Goal: Task Accomplishment & Management: Complete application form

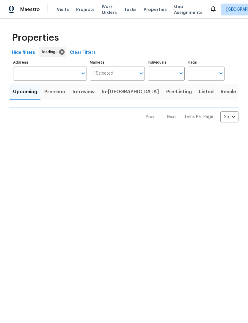
click at [136, 77] on input "Markets" at bounding box center [124, 74] width 23 height 14
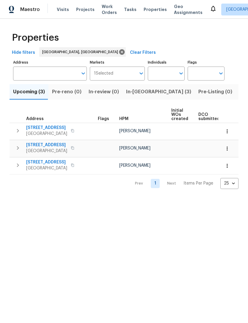
click at [120, 72] on input "Markets" at bounding box center [124, 74] width 23 height 14
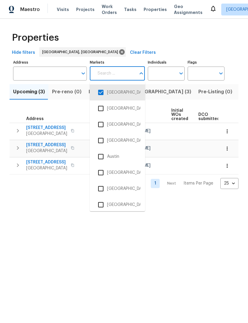
click at [100, 203] on input "checkbox" at bounding box center [100, 204] width 12 height 12
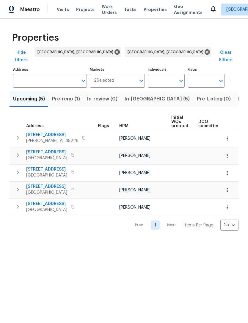
click at [119, 74] on input "Markets" at bounding box center [125, 81] width 22 height 14
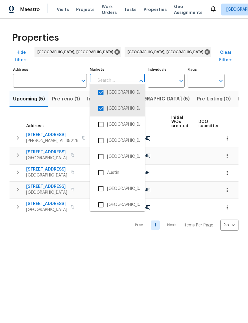
click at [101, 89] on input "checkbox" at bounding box center [100, 92] width 12 height 12
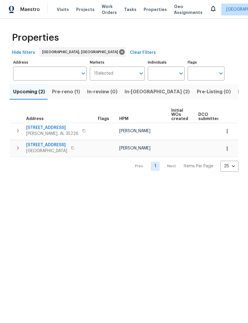
click at [238, 91] on span "Listed (23)" at bounding box center [250, 92] width 25 height 8
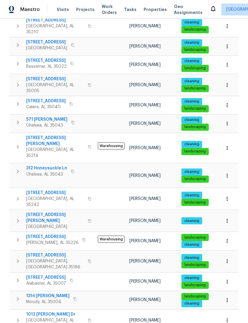
scroll to position [171, 0]
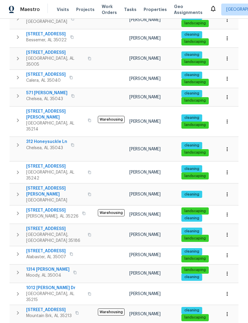
click at [56, 285] on span "1012 [PERSON_NAME] Dr" at bounding box center [55, 288] width 58 height 6
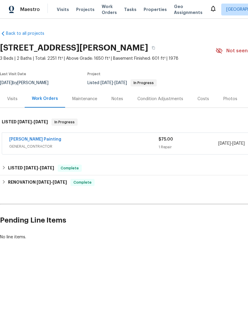
click at [18, 139] on link "[PERSON_NAME] Painting" at bounding box center [35, 139] width 52 height 4
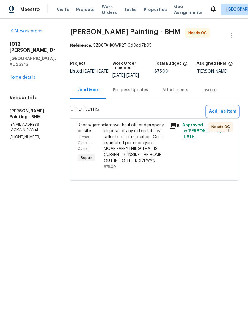
click at [223, 115] on span "Add line item" at bounding box center [222, 111] width 27 height 7
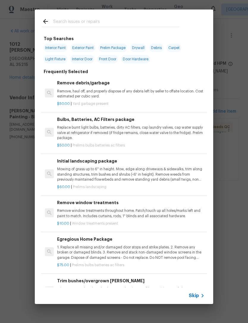
click at [116, 16] on div at bounding box center [110, 21] width 151 height 23
click at [169, 27] on input "text" at bounding box center [116, 22] width 126 height 9
type input "Clean"
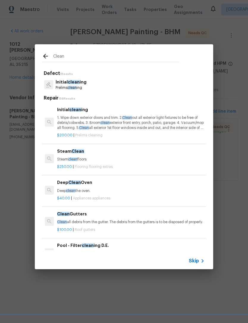
click at [121, 119] on p "1. Wipe down exterior doors and trim. 2. Clean out all exterior light fixtures …" at bounding box center [130, 122] width 147 height 15
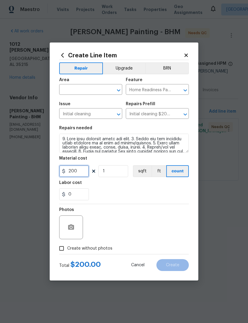
click at [81, 171] on input "200" at bounding box center [74, 171] width 30 height 12
type input "300"
click at [164, 187] on div "Labor cost" at bounding box center [124, 185] width 130 height 8
click at [107, 247] on span "Create without photos" at bounding box center [89, 248] width 45 height 6
click at [67, 247] on input "Create without photos" at bounding box center [61, 248] width 11 height 11
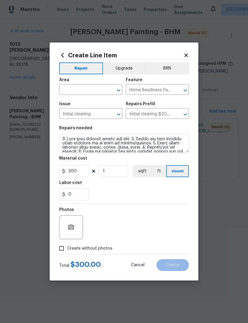
checkbox input "true"
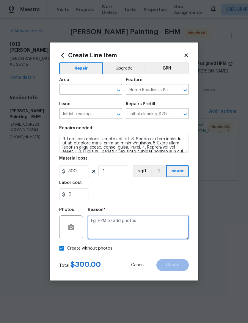
click at [146, 223] on textarea at bounding box center [138, 227] width 101 height 24
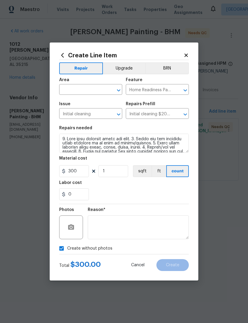
click at [93, 88] on input "text" at bounding box center [82, 90] width 46 height 9
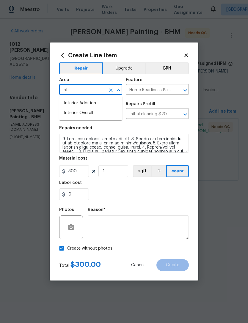
click at [104, 112] on li "Interior Overall" at bounding box center [90, 113] width 63 height 10
type input "Interior Overall"
click at [170, 192] on div "0" at bounding box center [124, 194] width 130 height 12
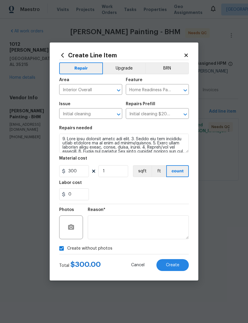
click at [183, 264] on button "Create" at bounding box center [172, 265] width 32 height 12
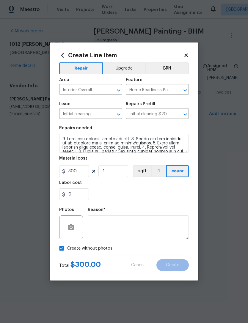
type input "0"
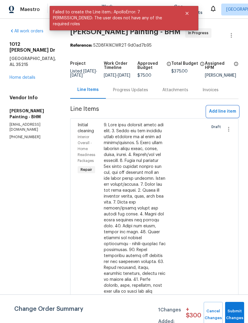
click at [230, 115] on span "Add line item" at bounding box center [222, 111] width 27 height 7
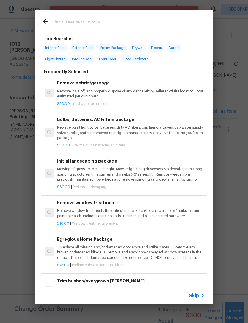
click at [125, 23] on input "text" at bounding box center [116, 22] width 126 height 9
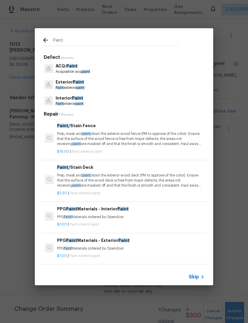
type input "Paint"
click at [99, 101] on div "Interior Paint Paint interior paint" at bounding box center [124, 101] width 164 height 16
click at [109, 101] on div "Interior Paint Paint interior paint" at bounding box center [124, 101] width 164 height 16
click at [73, 99] on span "Paint" at bounding box center [77, 98] width 11 height 4
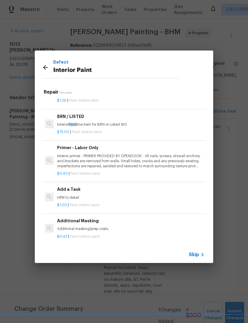
scroll to position [101, 0]
click at [74, 193] on div "Add a Task HPM to detail" at bounding box center [130, 194] width 147 height 14
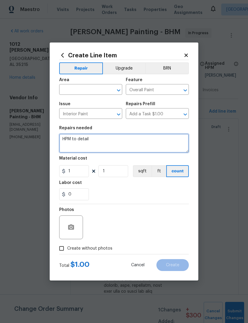
click at [108, 142] on textarea "HPM to detail" at bounding box center [124, 143] width 130 height 19
type textarea "H"
type textarea "Touch up all paint in home where it was damaged - walls, trim, doors, etc. Pain…"
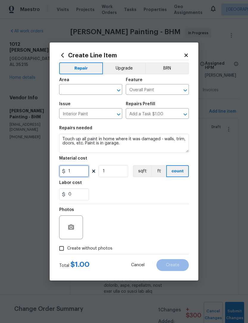
click at [80, 169] on input "1" at bounding box center [74, 171] width 30 height 12
type input "250"
click at [168, 184] on div "Labor cost" at bounding box center [124, 185] width 130 height 8
click at [110, 245] on label "Create without photos" at bounding box center [84, 248] width 56 height 11
click at [67, 245] on input "Create without photos" at bounding box center [61, 248] width 11 height 11
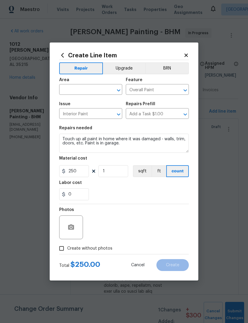
checkbox input "true"
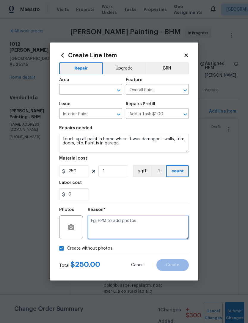
click at [146, 219] on textarea at bounding box center [138, 227] width 101 height 24
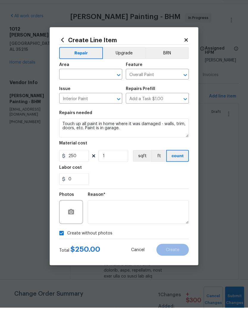
click at [86, 86] on input "text" at bounding box center [82, 90] width 46 height 9
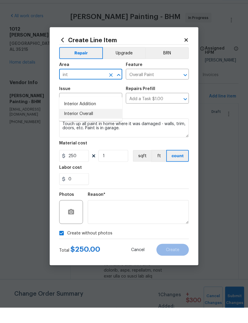
click at [91, 124] on li "Interior Overall" at bounding box center [90, 129] width 63 height 10
type input "Interior Overall"
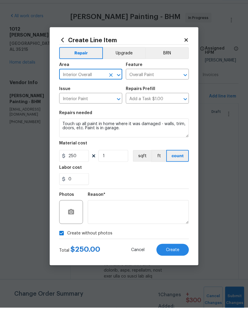
click at [169, 188] on div "0" at bounding box center [124, 194] width 130 height 12
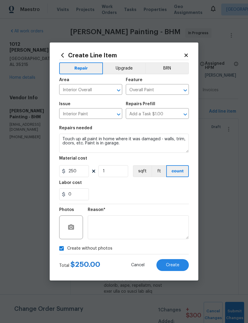
click at [181, 265] on button "Create" at bounding box center [172, 265] width 32 height 12
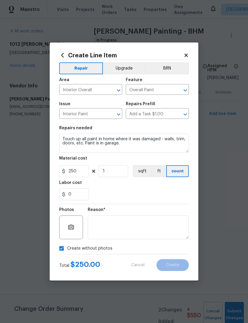
scroll to position [0, 0]
type input "0"
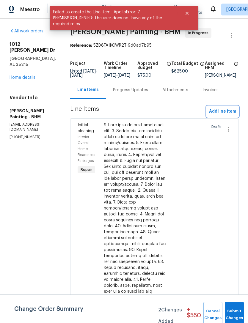
click at [227, 115] on span "Add line item" at bounding box center [222, 111] width 27 height 7
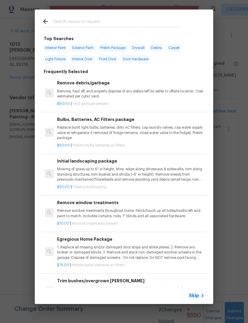
click at [107, 18] on input "text" at bounding box center [116, 22] width 126 height 9
type input "Deb"
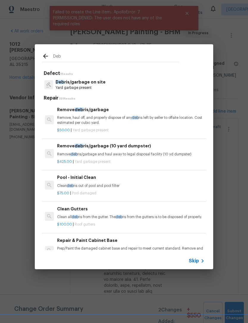
click at [100, 83] on p "Deb ris/garbage on site" at bounding box center [81, 82] width 50 height 6
click at [99, 83] on div "Deb Defect 1 Results Deb ris/garbage on site Yard garbage present Repair 351 Re…" at bounding box center [124, 156] width 248 height 313
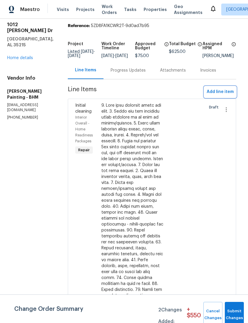
scroll to position [20, 3]
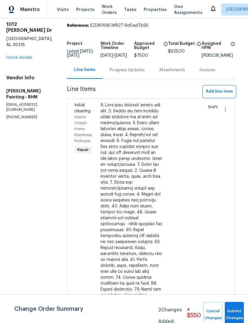
click at [229, 95] on span "Add line item" at bounding box center [219, 91] width 27 height 7
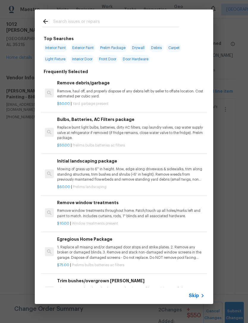
click at [94, 87] on div "Remove debris/garbage Remove, haul off, and properly dispose of any debris left…" at bounding box center [130, 89] width 147 height 19
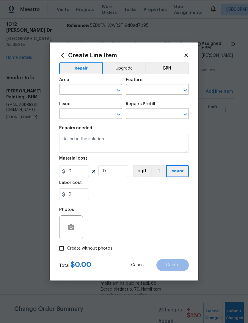
type input "Debris/garbage on site"
type input "Remove debris/garbage $50.00"
type textarea "Remove, haul off, and properly dispose of any debris left by seller to offsite …"
type input "50"
type input "1"
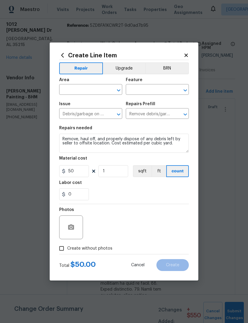
click at [89, 82] on div "Area" at bounding box center [90, 82] width 63 height 8
click at [83, 90] on input "text" at bounding box center [82, 90] width 46 height 9
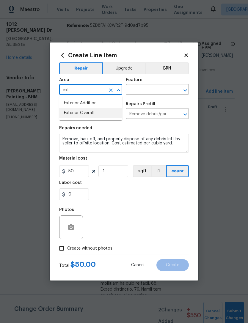
click at [92, 112] on li "Exterior Overall" at bounding box center [90, 113] width 63 height 10
type input "Exterior Overall"
click at [151, 89] on input "text" at bounding box center [149, 90] width 46 height 9
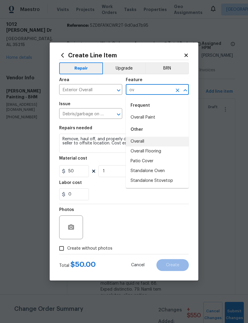
click at [155, 140] on li "Overall" at bounding box center [157, 142] width 63 height 10
type input "Overall"
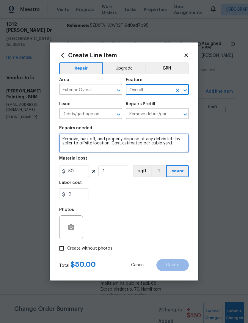
click at [183, 144] on textarea "Remove, haul off, and properly dispose of any debris left by seller to offsite …" at bounding box center [124, 143] width 130 height 19
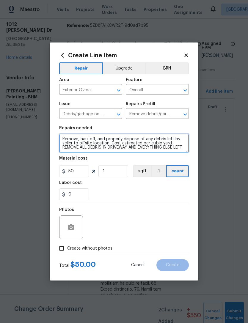
scroll to position [1, 0]
type textarea "Remove, haul off, and properly dispose of any debris left by seller to offsite …"
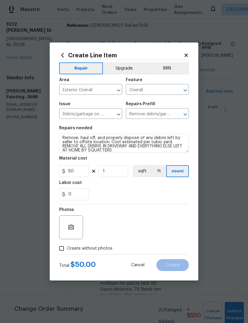
click at [129, 184] on div "Labor cost" at bounding box center [124, 185] width 130 height 8
click at [82, 172] on input "50" at bounding box center [74, 171] width 30 height 12
type input "200"
click at [161, 188] on div "Labor cost" at bounding box center [124, 185] width 130 height 8
click at [101, 251] on span "Create without photos" at bounding box center [89, 248] width 45 height 6
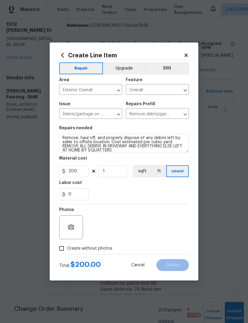
click at [67, 251] on input "Create without photos" at bounding box center [61, 248] width 11 height 11
checkbox input "true"
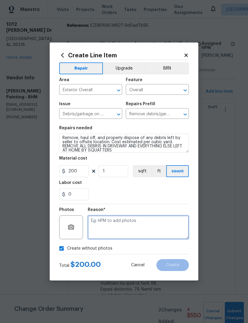
click at [128, 230] on textarea at bounding box center [138, 227] width 101 height 24
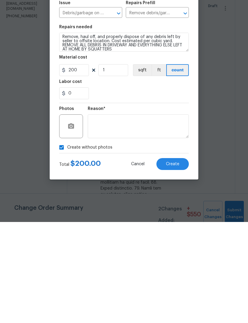
click at [178, 259] on button "Create" at bounding box center [172, 265] width 32 height 12
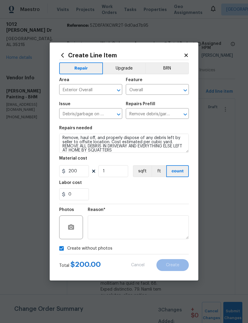
scroll to position [0, 0]
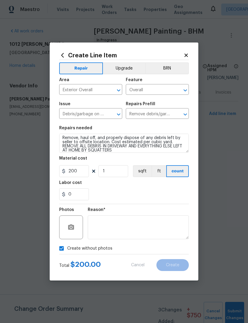
type input "0"
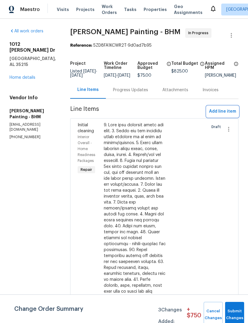
click at [227, 115] on span "Add line item" at bounding box center [222, 111] width 27 height 7
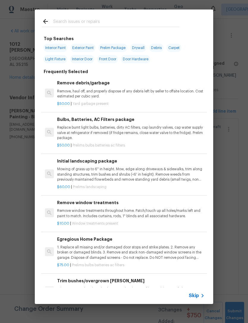
click at [142, 22] on input "text" at bounding box center [116, 22] width 126 height 9
type input "Door"
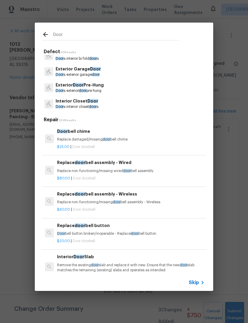
scroll to position [89, 0]
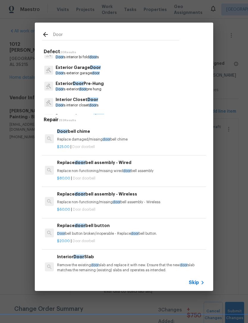
click at [89, 85] on p "Exterior Door Pre-Hung" at bounding box center [80, 83] width 48 height 6
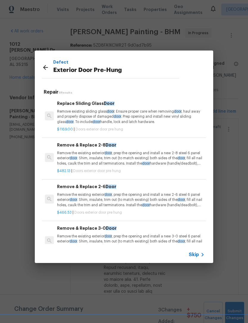
click at [93, 196] on p "Remove the existing exterior door , prep the opening and install a new 2-6 stee…" at bounding box center [130, 199] width 147 height 15
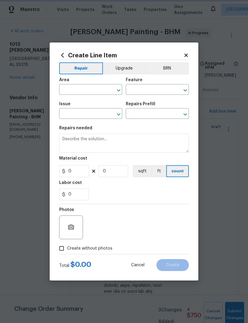
type input "Interior Door"
type input "Exterior Door Pre-Hung"
type input "Remove & Replace 2-6 Door $466.53"
type textarea "Remove the existing exterior door, prep the opening and install a new 2-6 steel…"
type input "466.53"
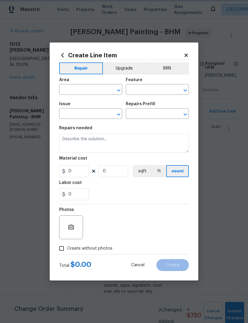
type input "1"
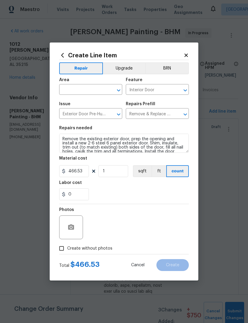
click at [91, 92] on input "text" at bounding box center [82, 90] width 46 height 9
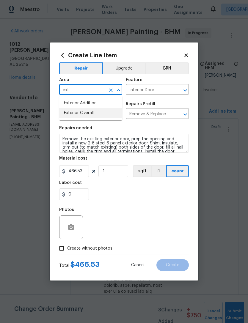
click at [100, 114] on li "Exterior Overall" at bounding box center [90, 113] width 63 height 10
type input "Exterior Overall"
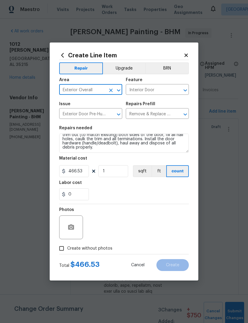
scroll to position [12, 0]
click at [117, 150] on textarea "Remove the existing exterior door, prep the opening and install a new 2-6 steel…" at bounding box center [124, 143] width 130 height 19
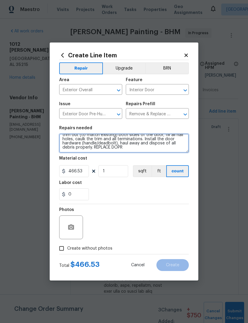
click at [152, 145] on textarea "Remove the existing exterior door, prep the opening and install a new 2-6 steel…" at bounding box center [124, 143] width 130 height 19
click at [121, 147] on textarea "Remove the existing exterior door, prep the opening and install a new 2-6 steel…" at bounding box center [124, 143] width 130 height 19
type textarea "Remove the existing exterior door, prep the opening and install a new 2-6 steel…"
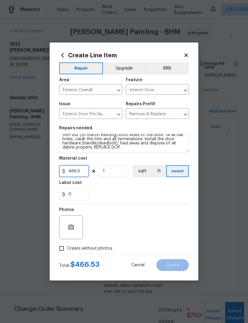
type input "466.5"
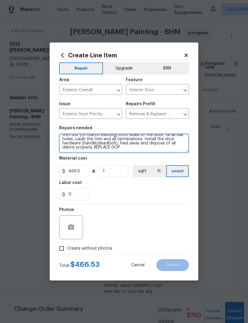
click at [126, 146] on textarea "Remove the existing exterior door, prep the opening and install a new 2-6 steel…" at bounding box center [124, 143] width 130 height 19
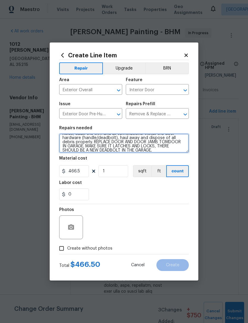
type textarea "Remove the existing exterior door, prep the opening and install a new 2-6 steel…"
click at [153, 188] on div "Labor cost" at bounding box center [124, 185] width 130 height 8
click at [109, 250] on span "Create without photos" at bounding box center [89, 248] width 45 height 6
click at [67, 250] on input "Create without photos" at bounding box center [61, 248] width 11 height 11
checkbox input "true"
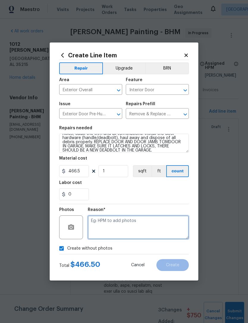
click at [151, 226] on textarea at bounding box center [138, 227] width 101 height 24
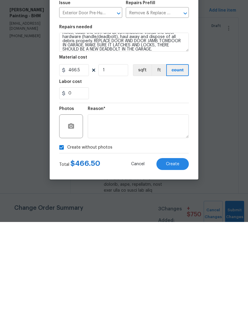
click at [184, 259] on button "Create" at bounding box center [172, 265] width 32 height 12
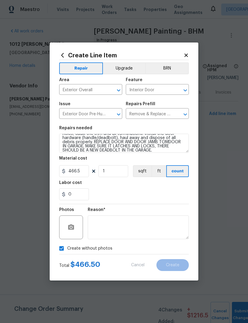
scroll to position [0, 0]
type input "0"
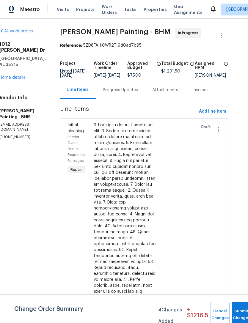
scroll to position [0, 14]
click at [139, 183] on div at bounding box center [125, 264] width 62 height 285
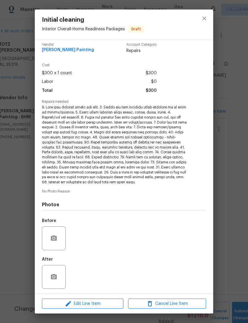
scroll to position [4, 0]
click at [94, 304] on span "Edit Line Item" at bounding box center [83, 303] width 78 height 7
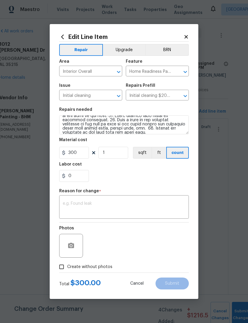
scroll to position [79, 0]
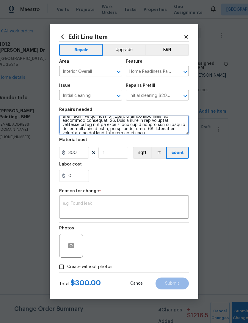
click at [178, 132] on textarea at bounding box center [124, 124] width 130 height 19
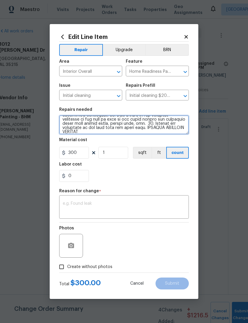
scroll to position [83, 0]
type textarea "1. Wipe down exterior doors and trim. 2. Clean out all exterior light fixtures …"
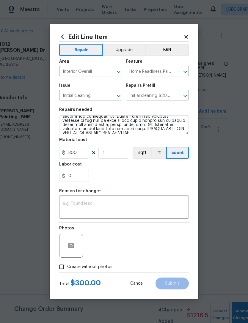
click at [167, 173] on div "0" at bounding box center [124, 176] width 130 height 12
click at [106, 262] on label "Create without photos" at bounding box center [84, 266] width 56 height 11
click at [67, 262] on input "Create without photos" at bounding box center [61, 266] width 11 height 11
checkbox input "true"
click at [134, 246] on textarea at bounding box center [138, 246] width 101 height 24
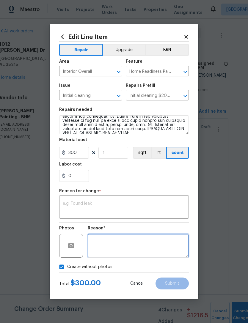
scroll to position [19, 0]
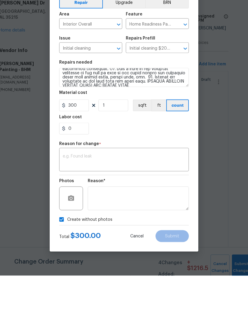
click at [130, 201] on textarea at bounding box center [124, 207] width 122 height 12
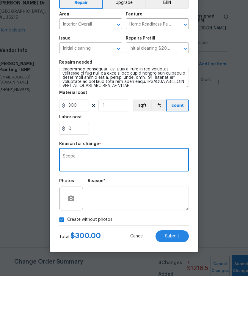
type textarea "Scope"
click at [171, 170] on div "0" at bounding box center [124, 176] width 130 height 12
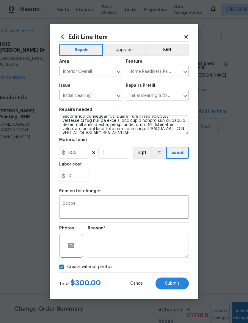
click at [184, 284] on button "Submit" at bounding box center [171, 283] width 33 height 12
type textarea "1. Wipe down exterior doors and trim. 2. Clean out all exterior light fixtures …"
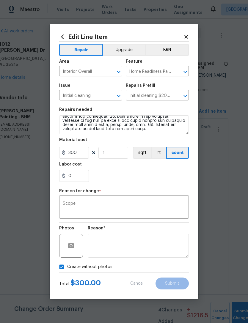
scroll to position [79, 0]
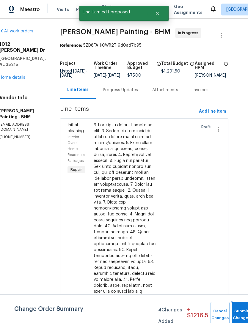
click at [237, 311] on button "Submit Changes" at bounding box center [241, 315] width 19 height 26
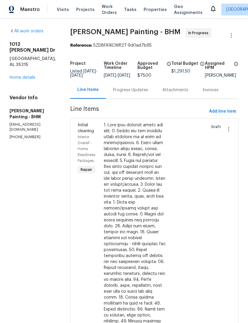
scroll to position [0, 0]
click at [21, 75] on link "Home details" at bounding box center [23, 77] width 26 height 4
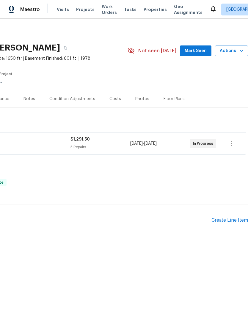
scroll to position [0, 88]
click at [229, 221] on div "Create Line Item" at bounding box center [229, 220] width 37 height 6
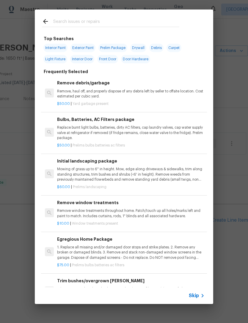
click at [154, 18] on input "text" at bounding box center [116, 22] width 126 height 9
type input "Plumb"
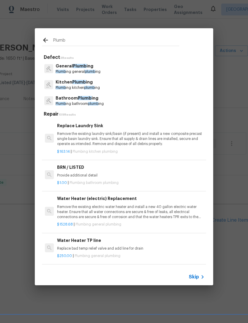
click at [100, 70] on p "Plumb ing general plumb ing" at bounding box center [78, 71] width 45 height 5
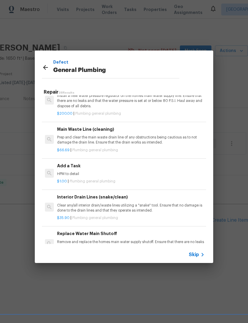
scroll to position [640, 0]
click at [75, 171] on p "HPM to detail" at bounding box center [130, 173] width 147 height 5
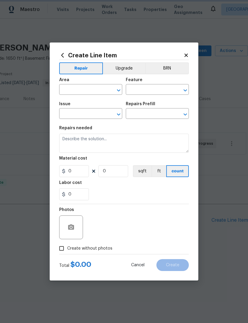
type input "Plumbing"
type input "General Plumbing"
type input "Add a Task $1.00"
type textarea "HPM to detail"
type input "1"
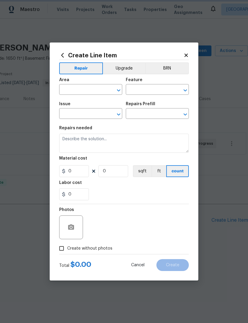
type input "1"
click at [79, 89] on input "text" at bounding box center [82, 90] width 46 height 9
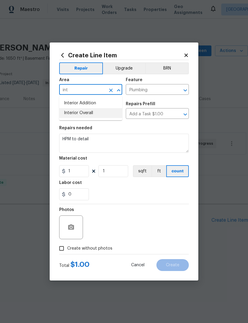
click at [100, 113] on li "Interior Overall" at bounding box center [90, 113] width 63 height 10
type input "Interior Overall"
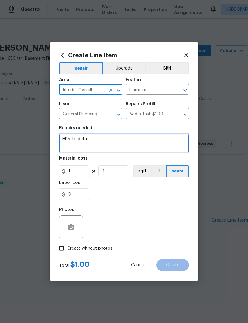
click at [118, 143] on textarea "HPM to detail" at bounding box center [124, 143] width 130 height 19
type textarea "H"
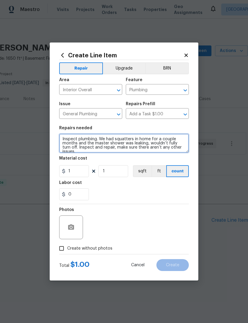
type textarea "Inspect plumbing. We had squatters in home for a couple months and the master s…"
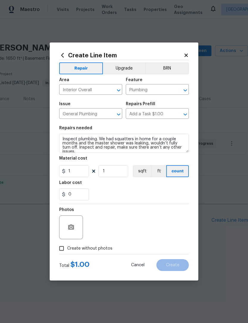
click at [141, 192] on div "0" at bounding box center [124, 194] width 130 height 12
click at [81, 172] on input "1" at bounding box center [74, 171] width 30 height 12
type input "75"
click at [155, 197] on div "0" at bounding box center [124, 194] width 130 height 12
click at [103, 247] on span "Create without photos" at bounding box center [89, 248] width 45 height 6
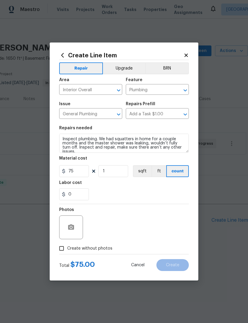
click at [67, 247] on input "Create without photos" at bounding box center [61, 248] width 11 height 11
checkbox input "true"
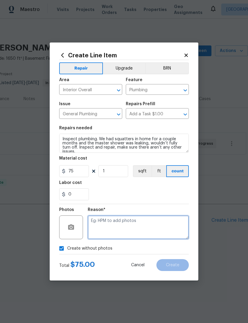
click at [134, 228] on textarea at bounding box center [138, 227] width 101 height 24
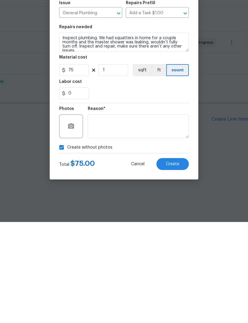
click at [183, 259] on button "Create" at bounding box center [172, 265] width 32 height 12
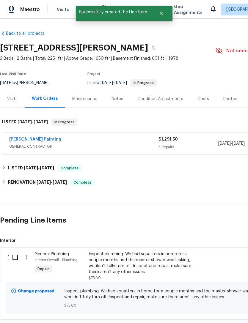
scroll to position [0, 0]
click at [18, 259] on input "checkbox" at bounding box center [17, 257] width 17 height 12
checkbox input "true"
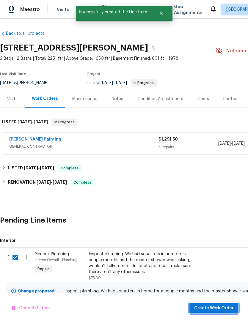
click at [214, 306] on span "Create Work Order" at bounding box center [214, 307] width 40 height 7
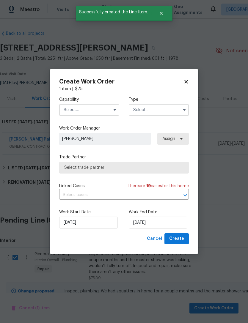
click at [91, 110] on input "text" at bounding box center [89, 110] width 60 height 12
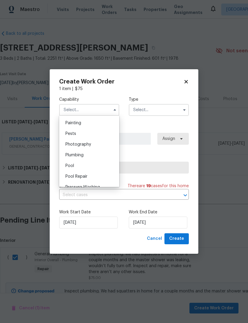
scroll to position [503, 0]
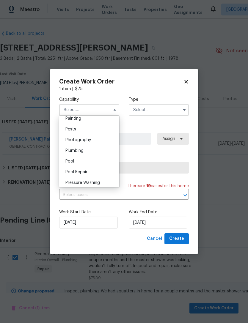
click at [89, 152] on div "Plumbing" at bounding box center [89, 150] width 57 height 11
type input "Plumbing"
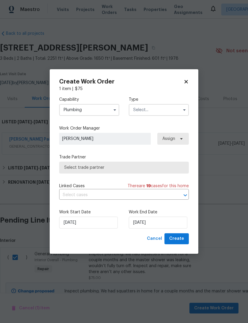
click at [164, 109] on input "text" at bounding box center [159, 110] width 60 height 12
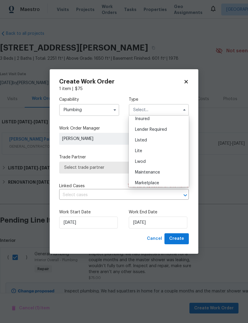
scroll to position [49, 0]
click at [159, 139] on div "Listed" at bounding box center [158, 137] width 57 height 11
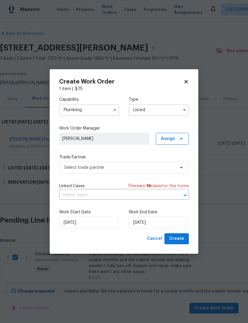
type input "Listed"
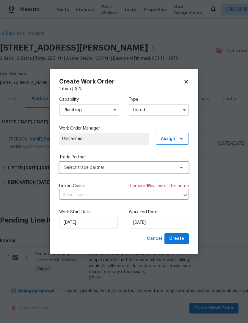
click at [136, 165] on span "Select trade partner" at bounding box center [119, 168] width 111 height 6
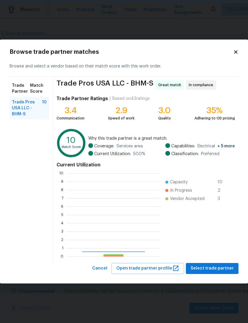
scroll to position [83, 94]
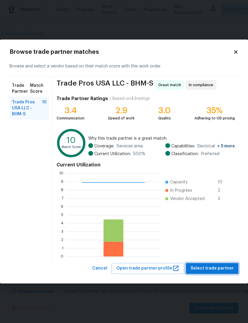
click at [220, 269] on span "Select trade partner" at bounding box center [211, 268] width 43 height 7
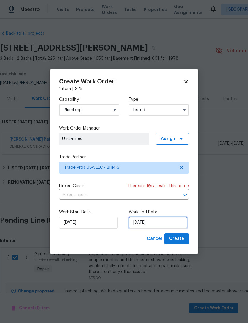
click at [159, 220] on input "8/11/2025" at bounding box center [158, 223] width 59 height 12
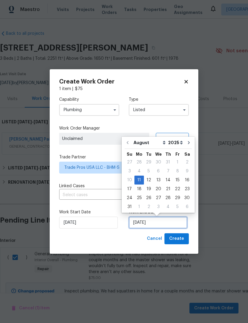
scroll to position [11, 0]
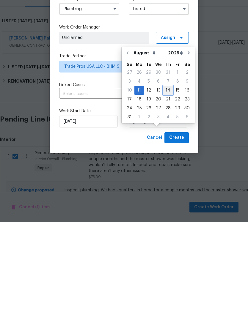
click at [165, 187] on div "14" at bounding box center [168, 191] width 10 height 8
type input "8/14/2025"
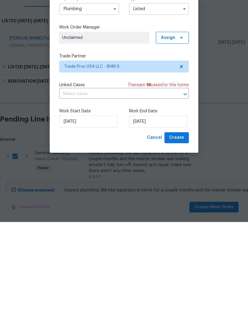
scroll to position [19, 0]
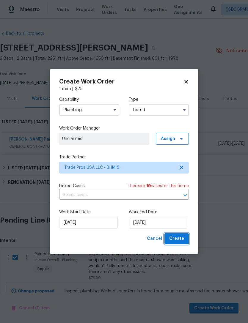
click at [179, 239] on span "Create" at bounding box center [176, 238] width 15 height 7
checkbox input "false"
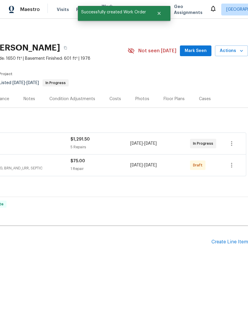
scroll to position [0, 88]
click at [236, 165] on button "button" at bounding box center [231, 165] width 14 height 14
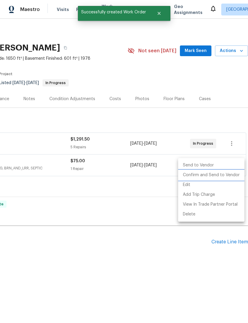
click at [219, 174] on li "Confirm and Send to Vendor" at bounding box center [211, 175] width 66 height 10
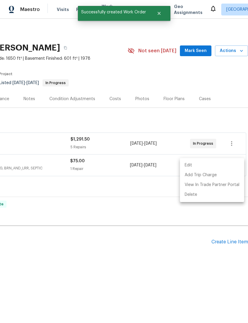
click at [232, 143] on div at bounding box center [124, 161] width 248 height 323
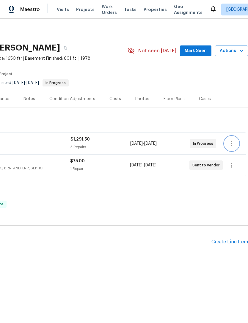
click at [230, 143] on icon "button" at bounding box center [231, 143] width 7 height 7
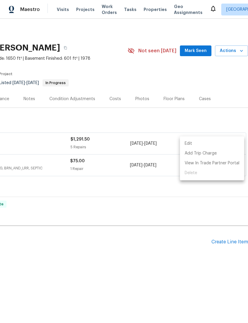
click at [202, 142] on li "Edit" at bounding box center [212, 144] width 64 height 10
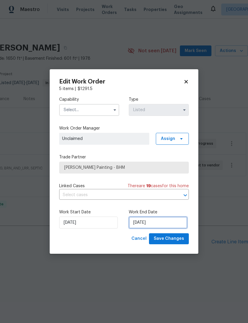
click at [159, 221] on input "7/29/2025" at bounding box center [158, 223] width 59 height 12
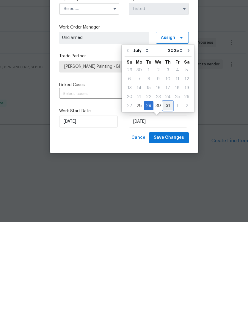
click at [168, 203] on div "31" at bounding box center [168, 207] width 10 height 8
type input "7/31/2025"
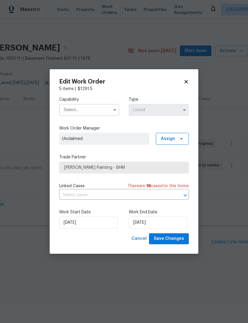
click at [97, 108] on input "text" at bounding box center [89, 110] width 60 height 12
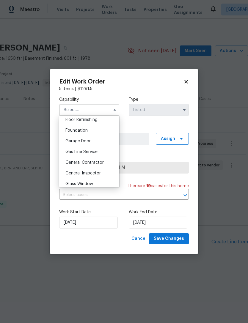
scroll to position [247, 0]
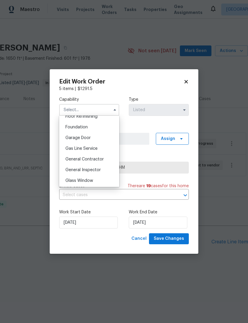
click at [105, 159] on div "General Contractor" at bounding box center [89, 159] width 57 height 11
type input "General Contractor"
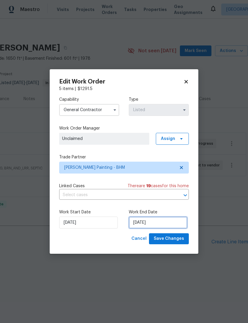
click at [172, 222] on input "7/31/2025" at bounding box center [158, 223] width 59 height 12
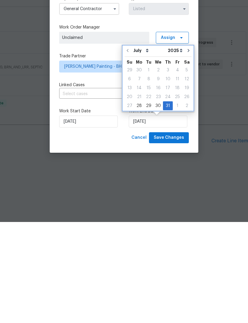
click at [187, 150] on icon "Go to next month" at bounding box center [188, 151] width 2 height 3
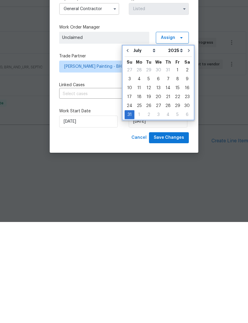
type input "8/31/2025"
select select "7"
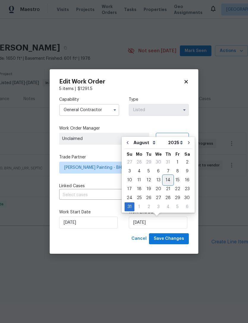
click at [166, 181] on div "14" at bounding box center [168, 180] width 10 height 8
type input "8/14/2025"
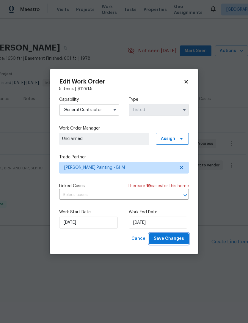
click at [174, 240] on span "Save Changes" at bounding box center [169, 238] width 30 height 7
